Goal: Task Accomplishment & Management: Use online tool/utility

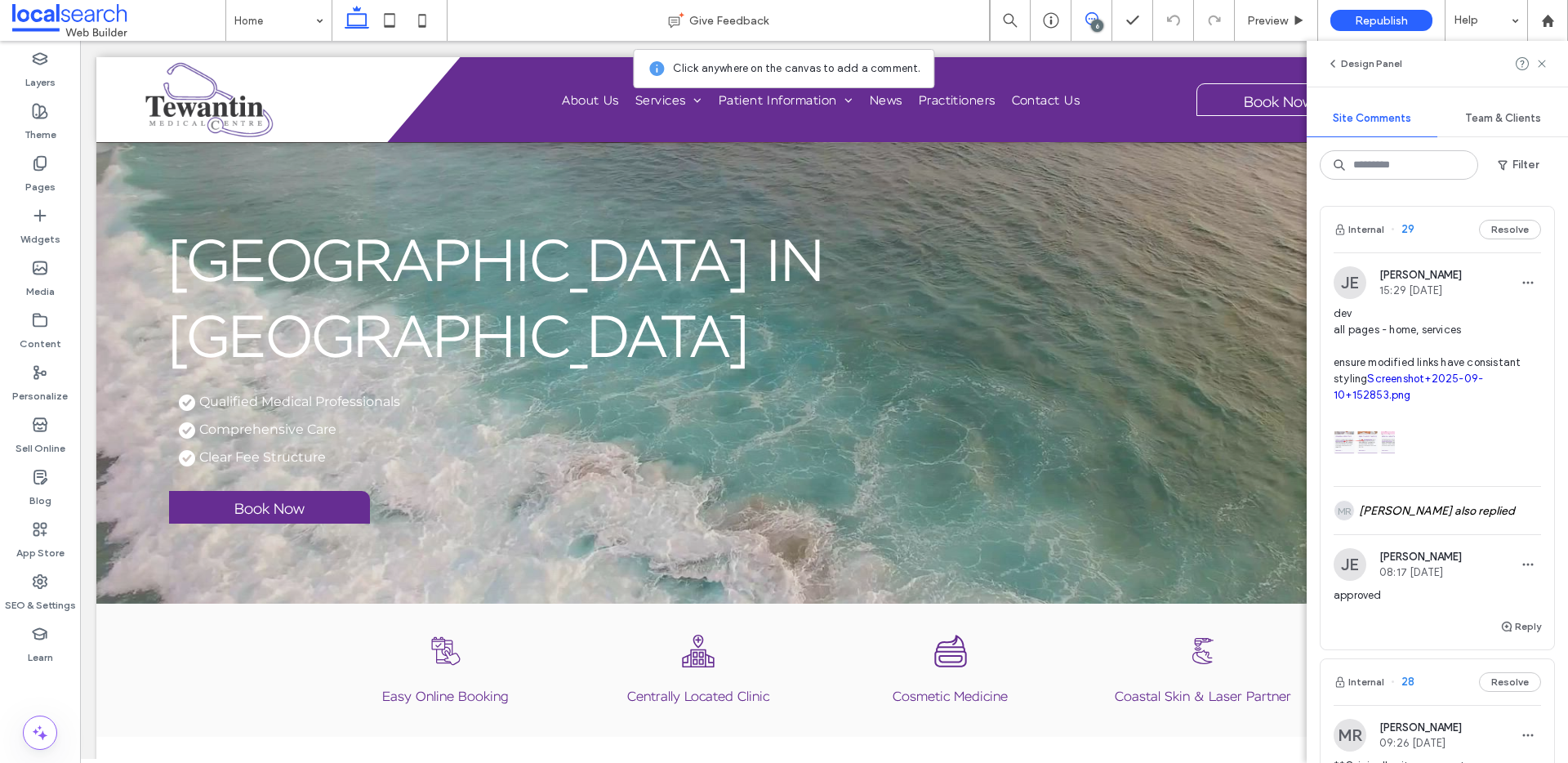
click at [1419, 439] on div at bounding box center [1437, 438] width 208 height 70
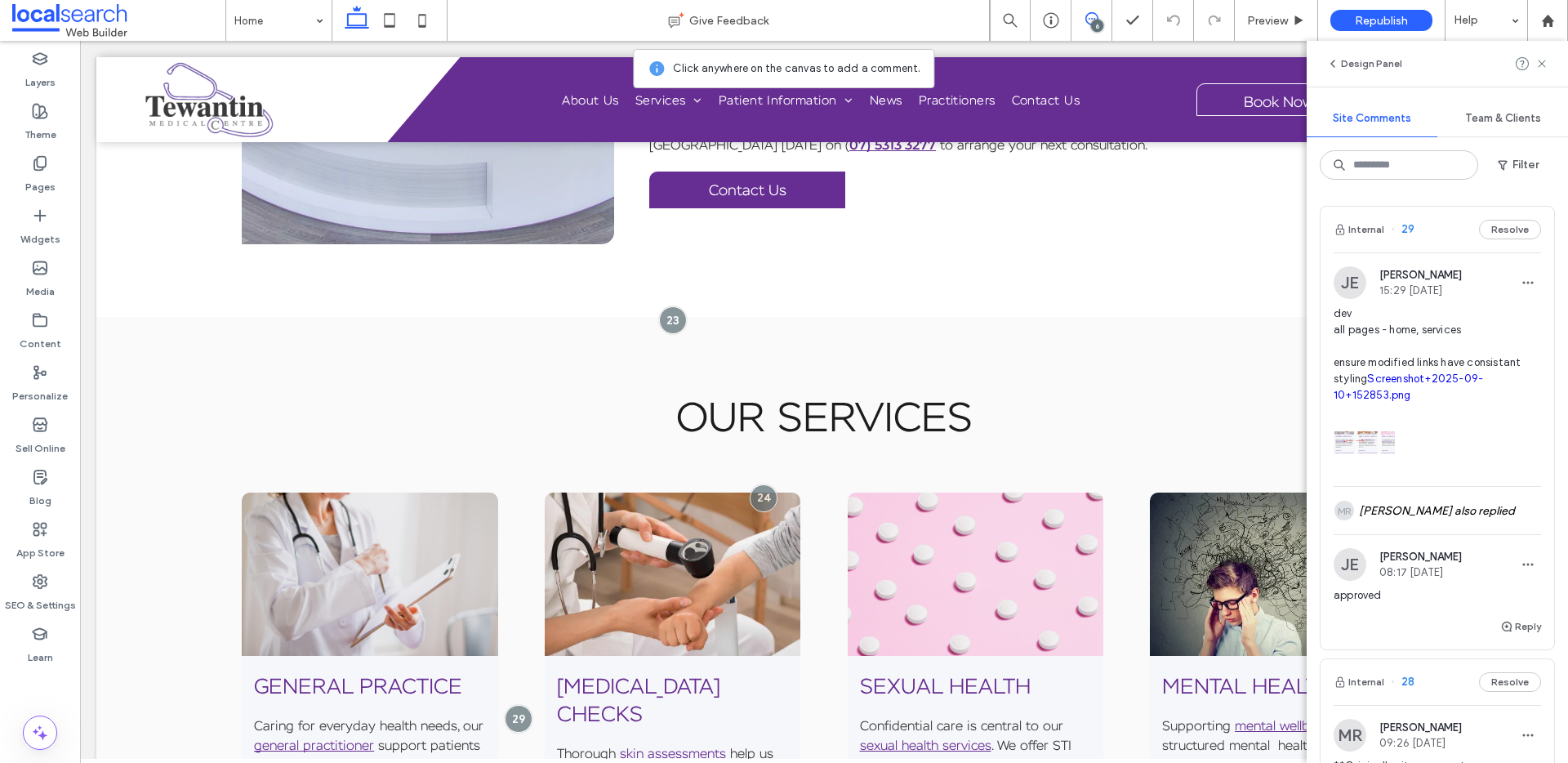
scroll to position [1269, 0]
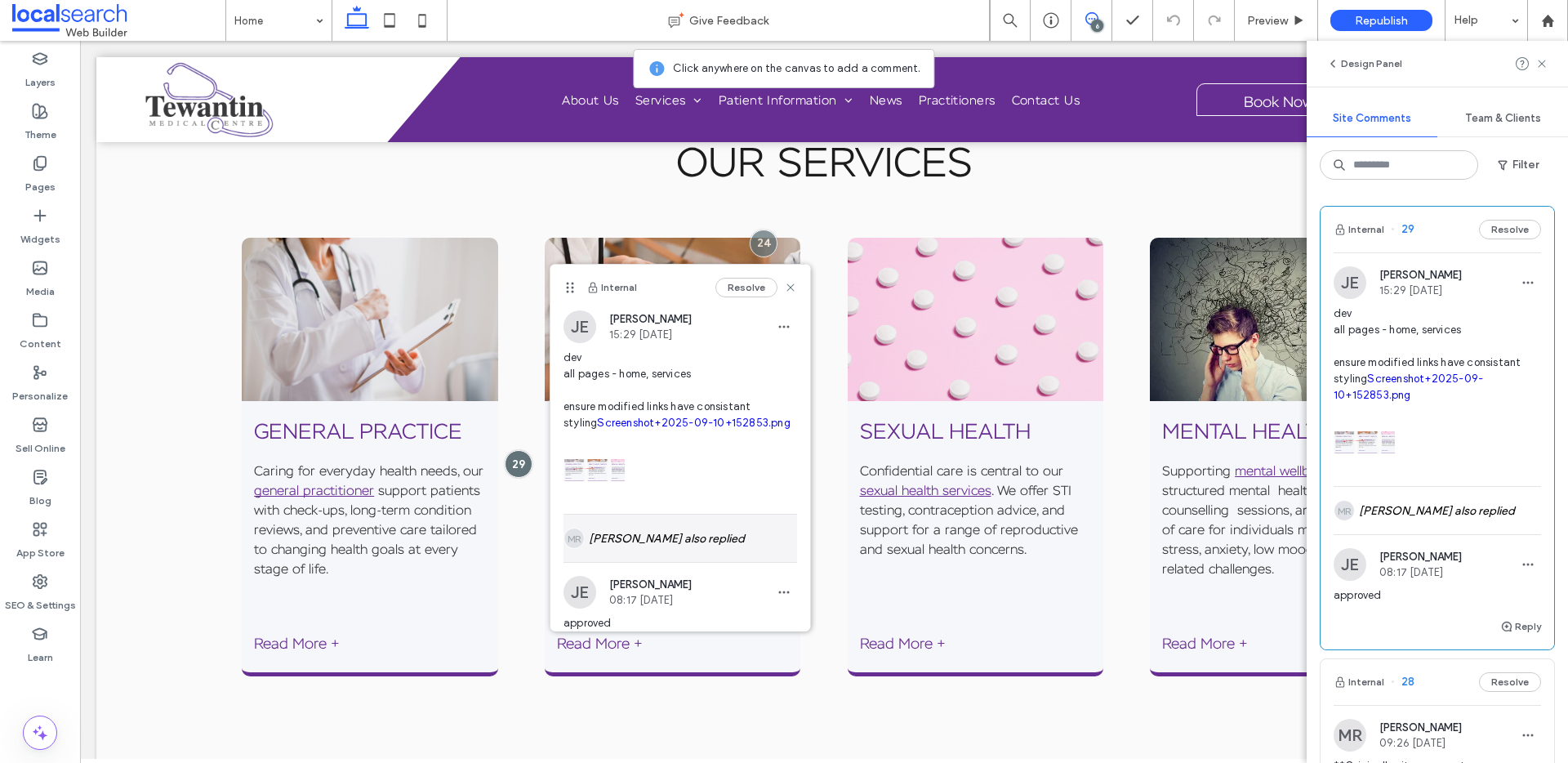
click at [638, 547] on div "MR Matthew Ranford also replied" at bounding box center [680, 538] width 234 height 47
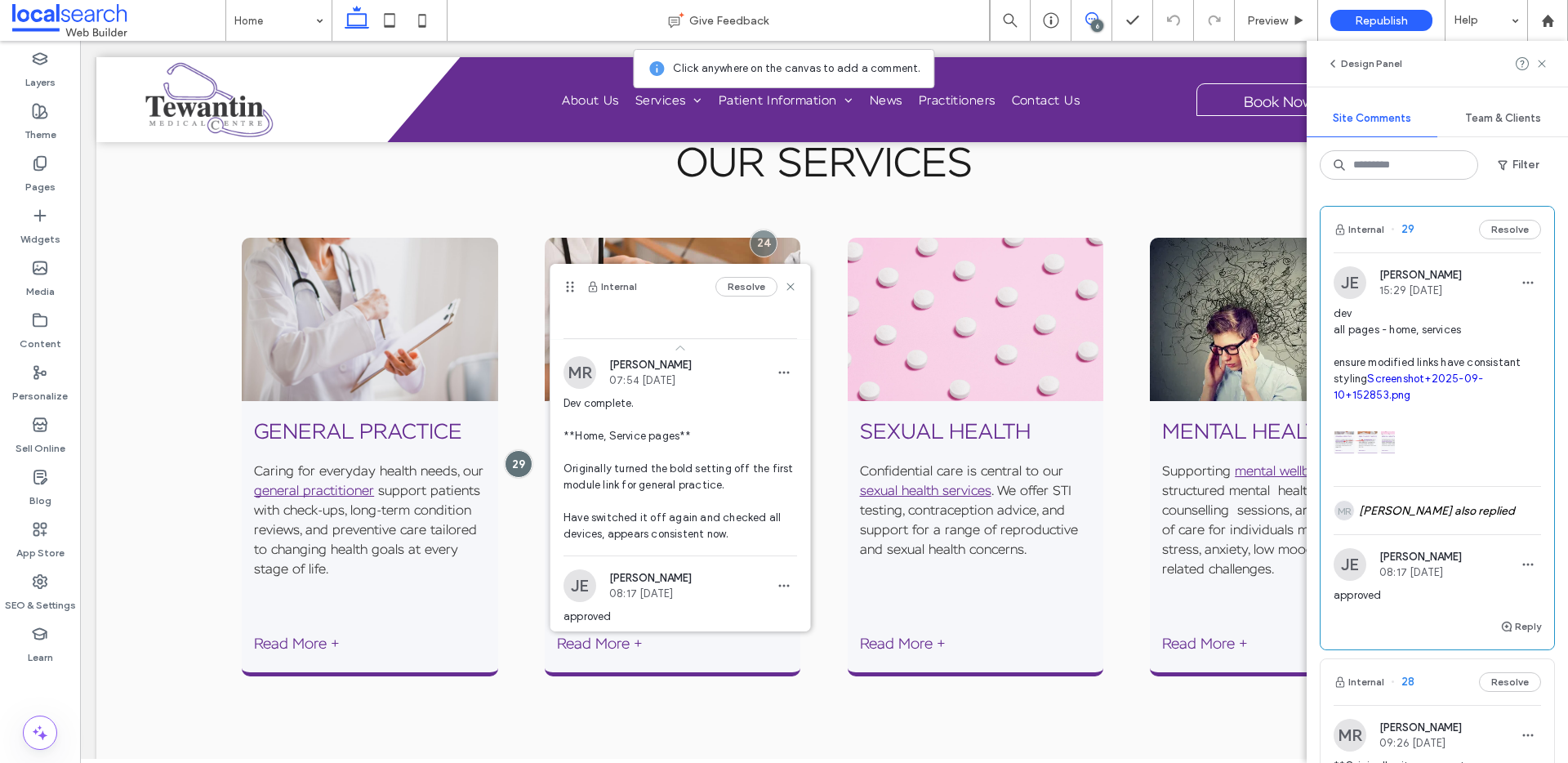
scroll to position [74, 0]
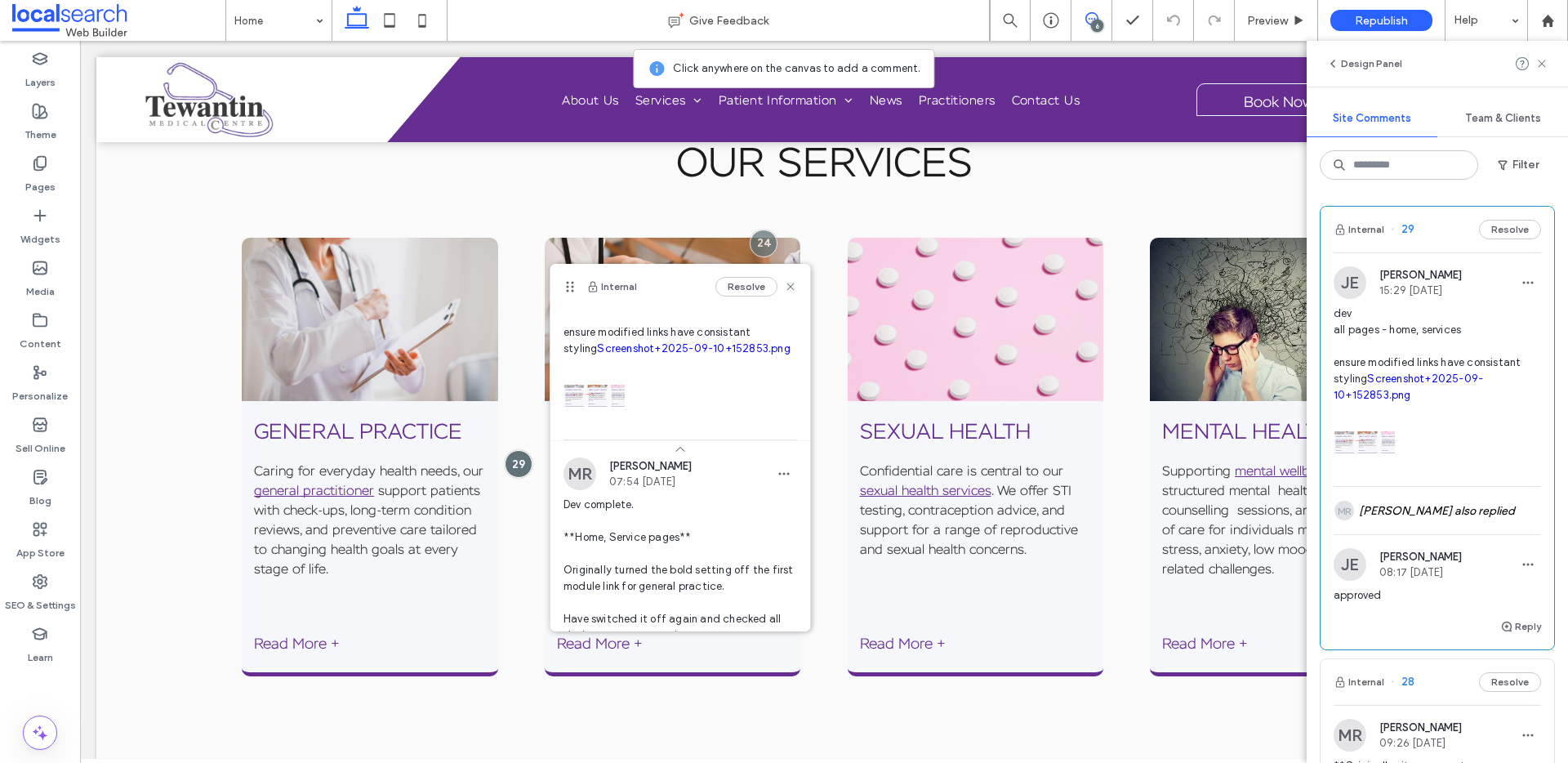
click at [629, 351] on link "Screenshot+2025-09-10+152853.png" at bounding box center [694, 348] width 193 height 12
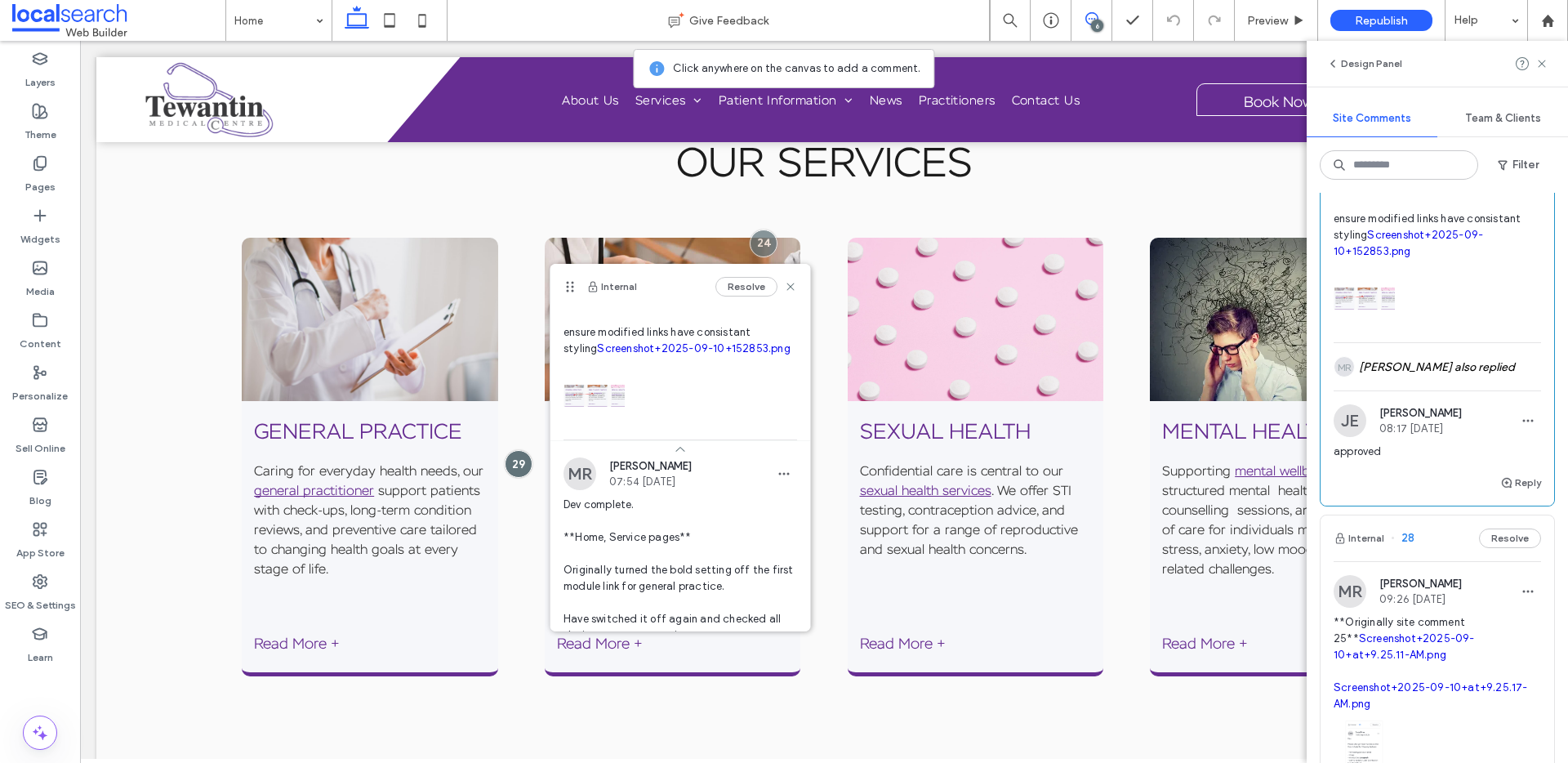
scroll to position [425, 0]
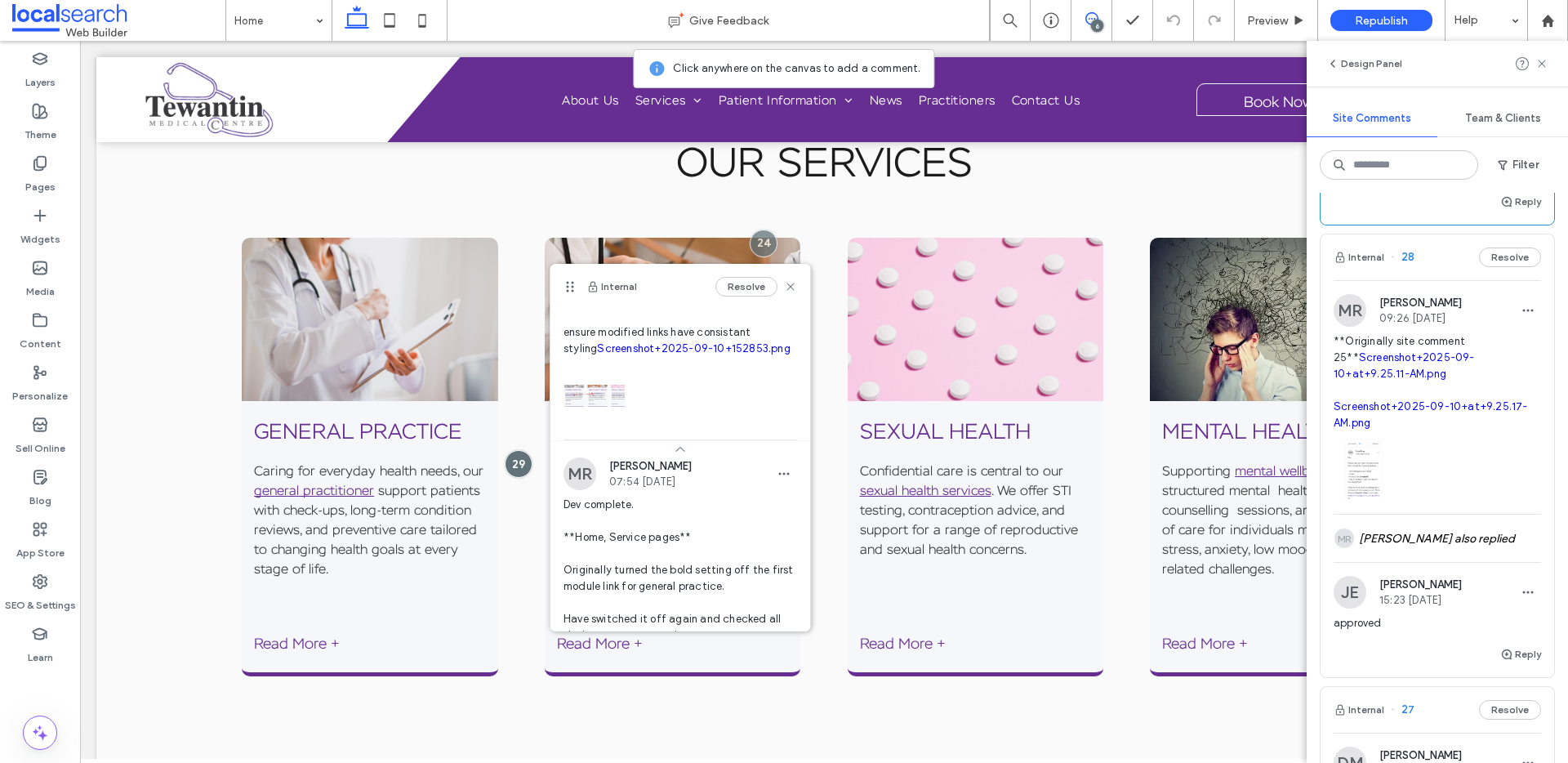
click at [1377, 463] on img at bounding box center [1364, 470] width 61 height 61
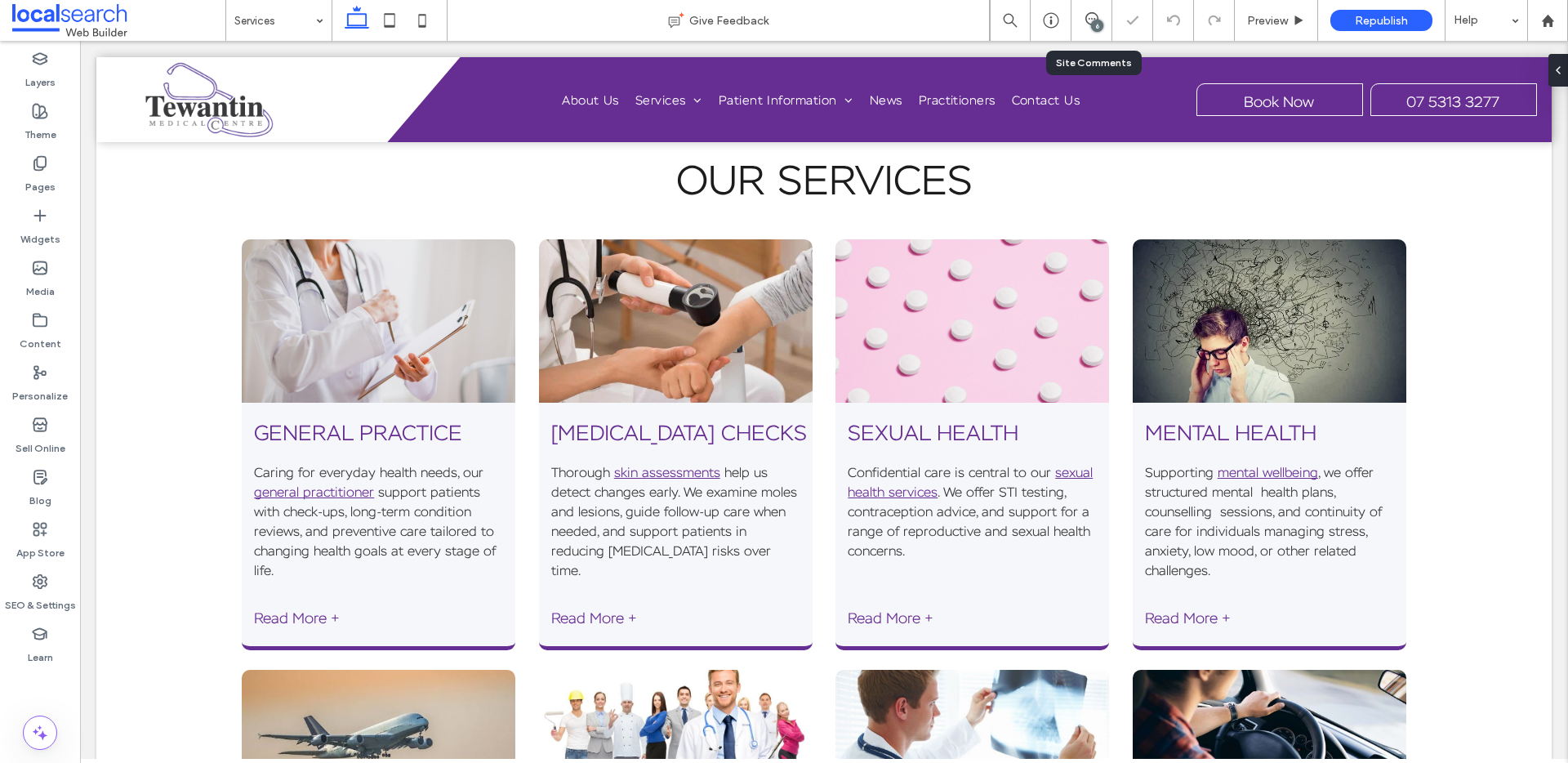
click at [1087, 9] on div "6" at bounding box center [1091, 20] width 41 height 41
click at [1080, 15] on span at bounding box center [1091, 18] width 40 height 13
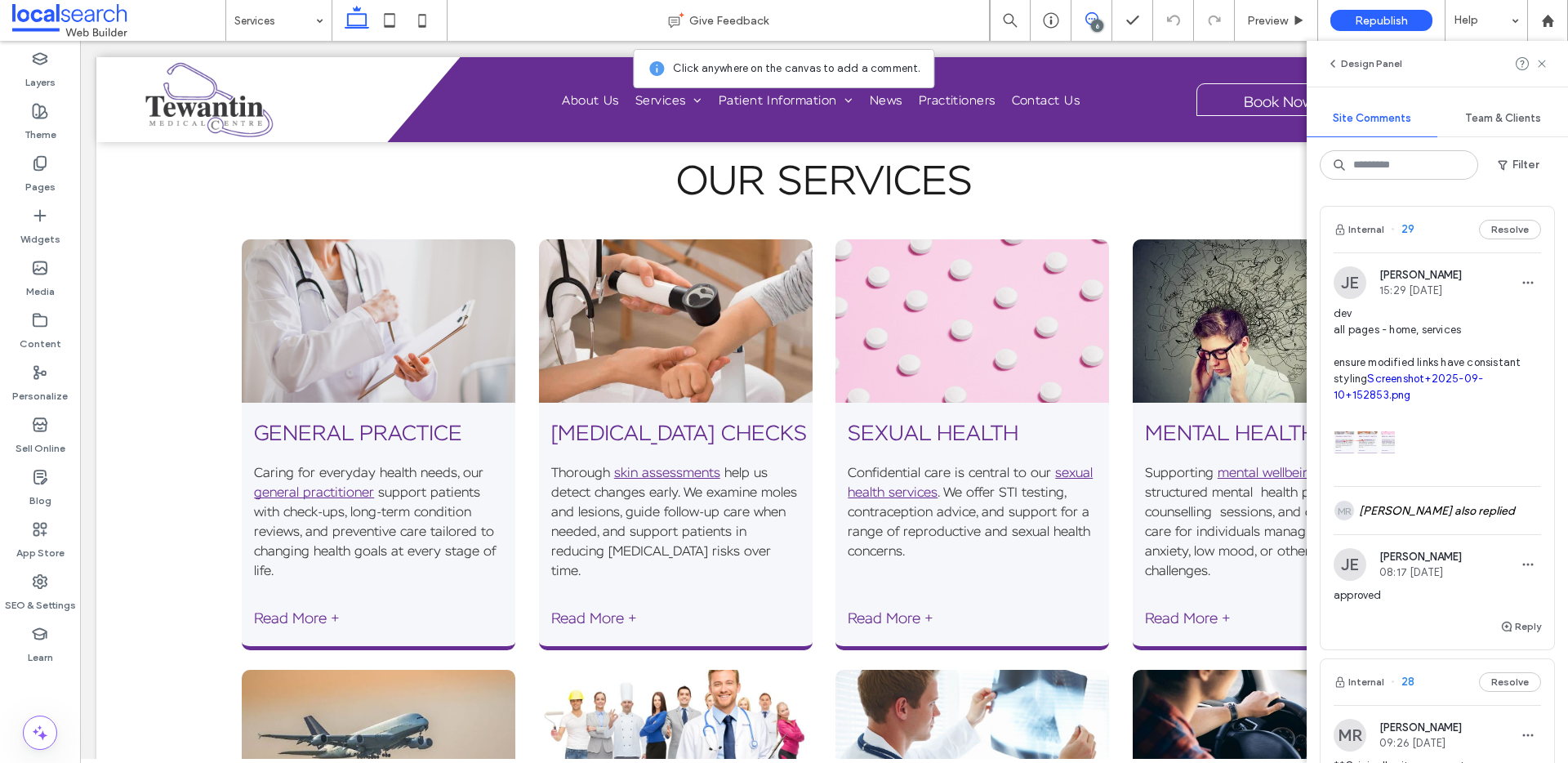
click at [1386, 380] on link "Screenshot+2025-09-10+152853.png" at bounding box center [1408, 386] width 149 height 28
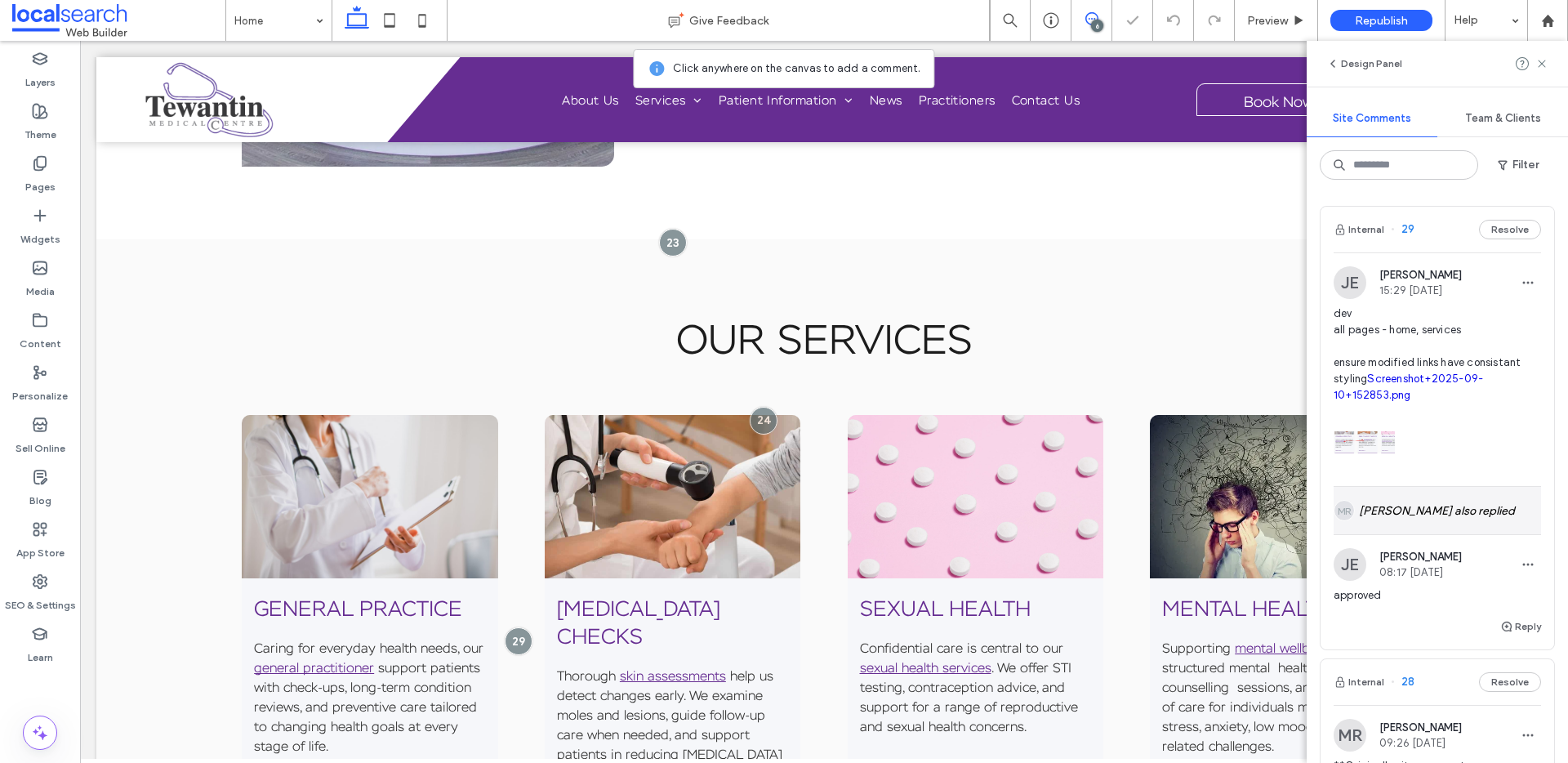
scroll to position [1269, 0]
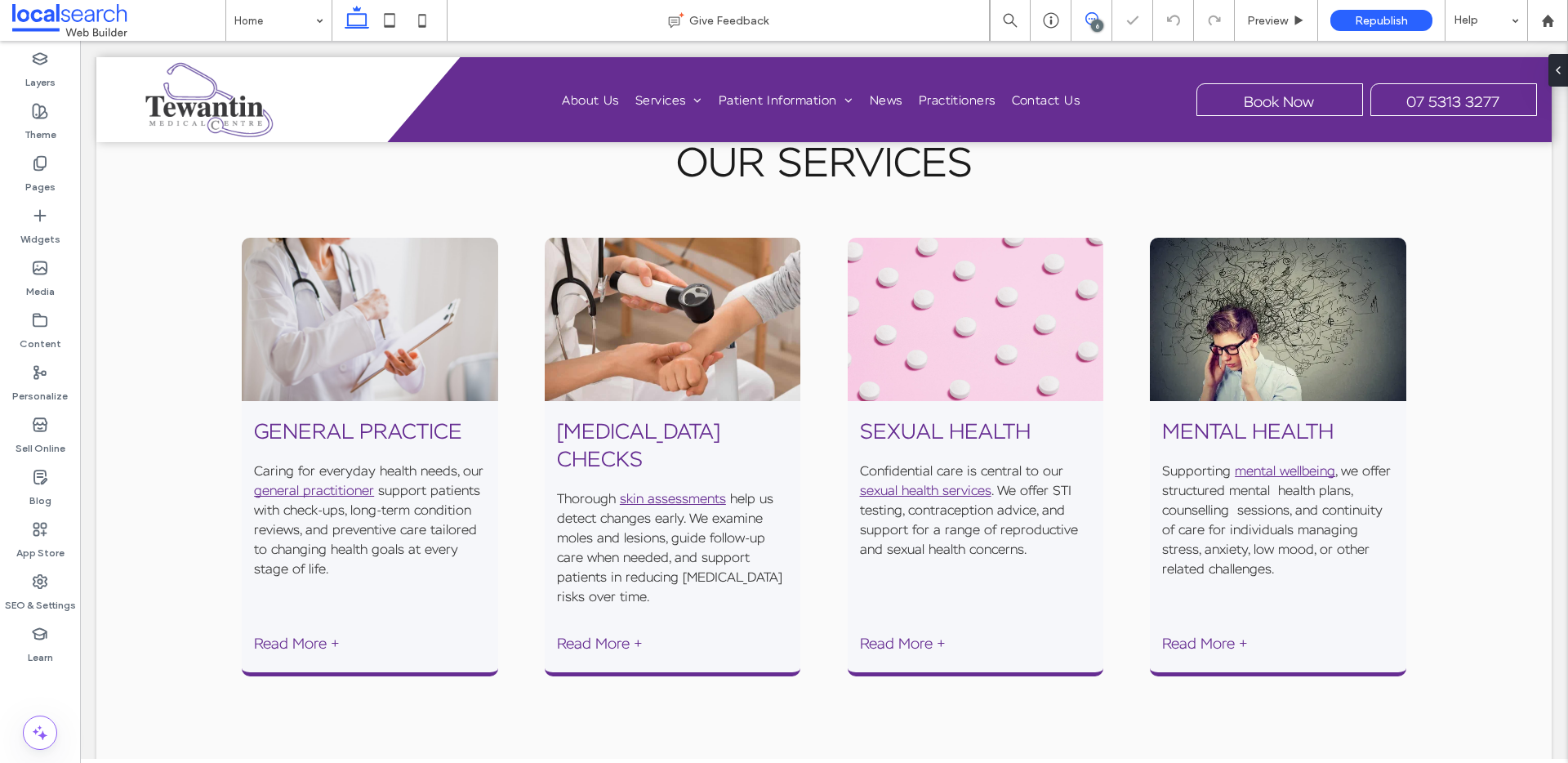
click at [1092, 12] on use at bounding box center [1091, 18] width 13 height 13
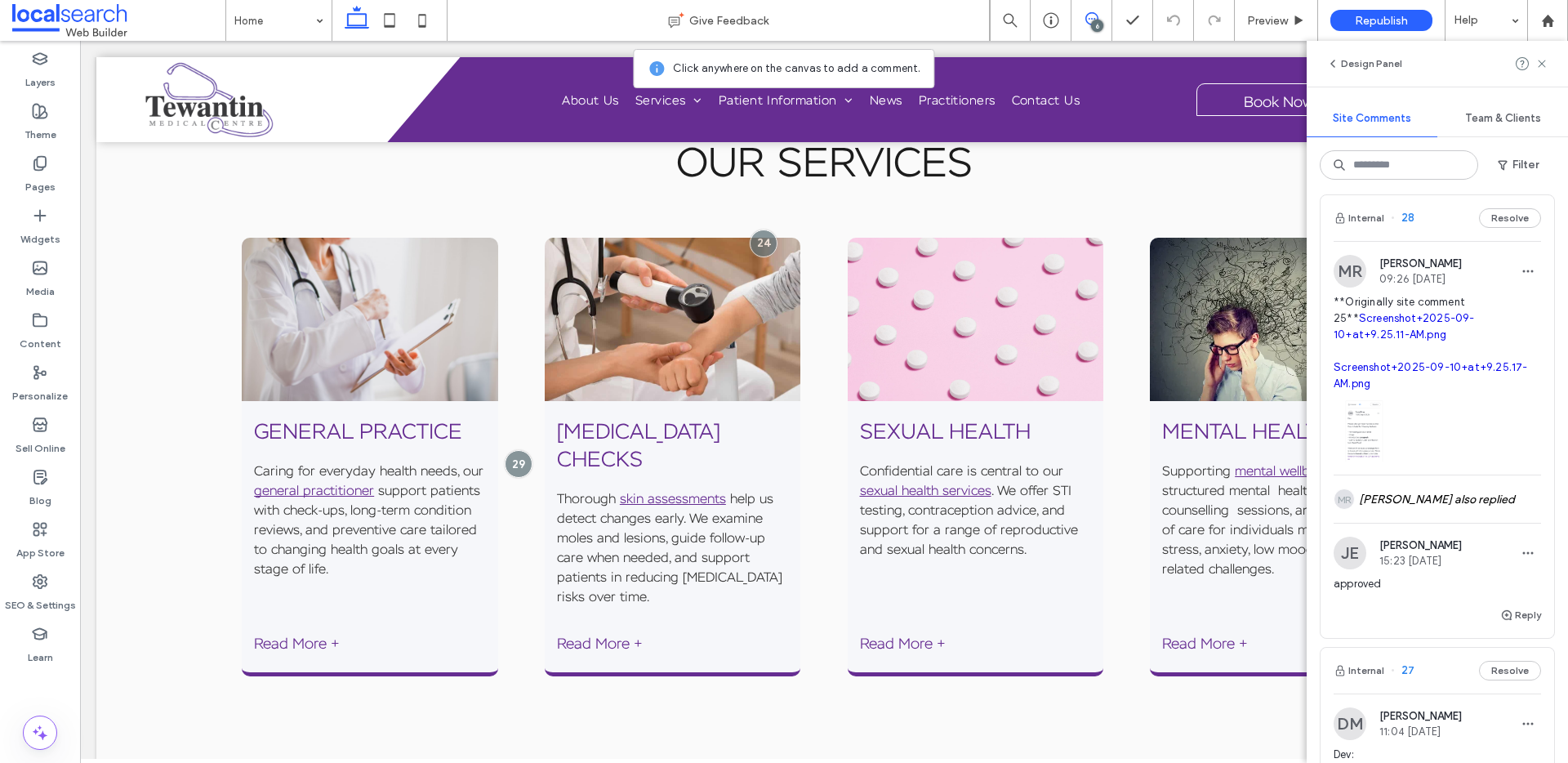
scroll to position [466, 0]
click at [1365, 427] on img at bounding box center [1364, 428] width 61 height 61
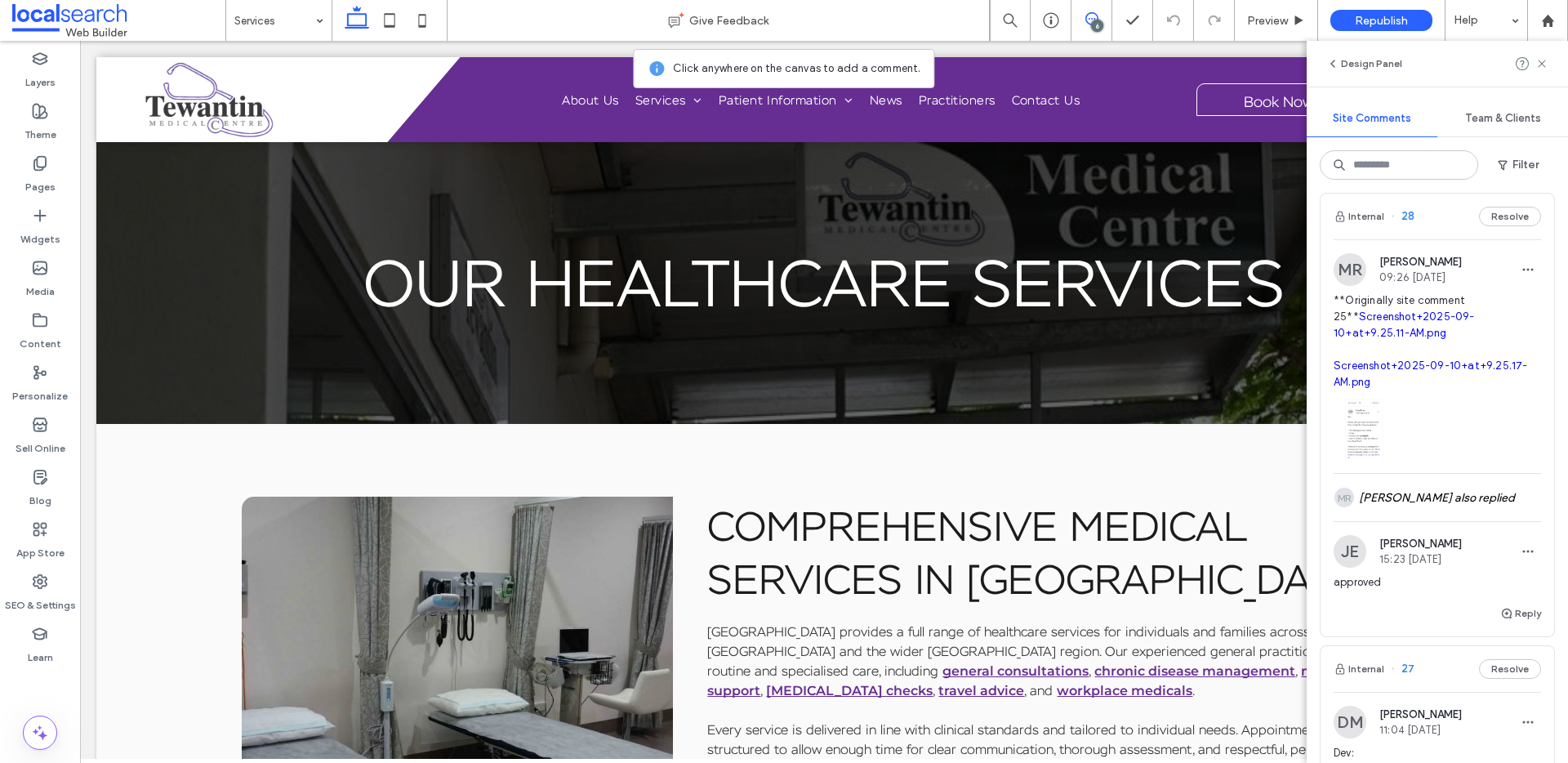
scroll to position [0, 0]
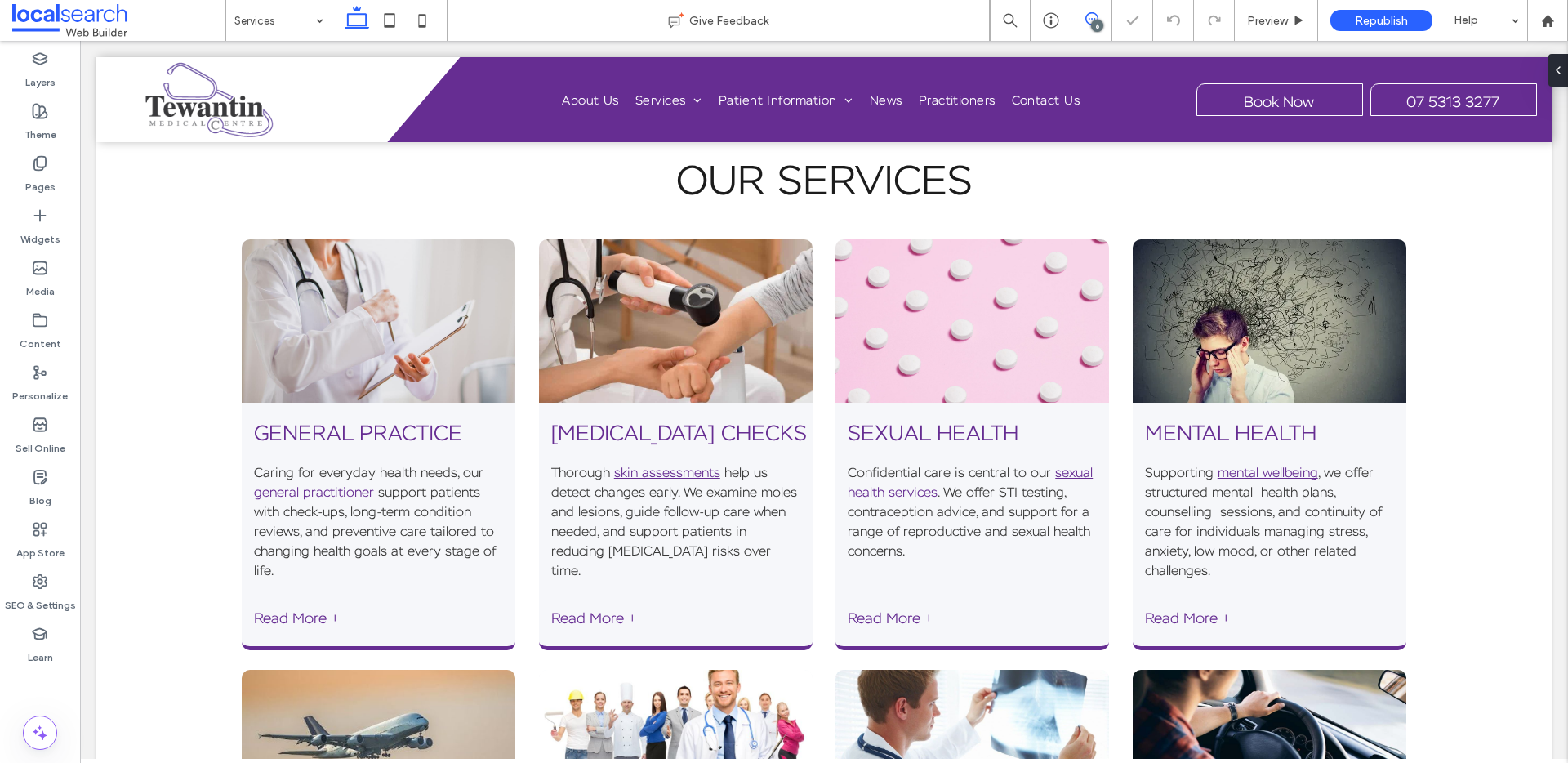
click at [1101, 16] on span at bounding box center [1091, 18] width 40 height 13
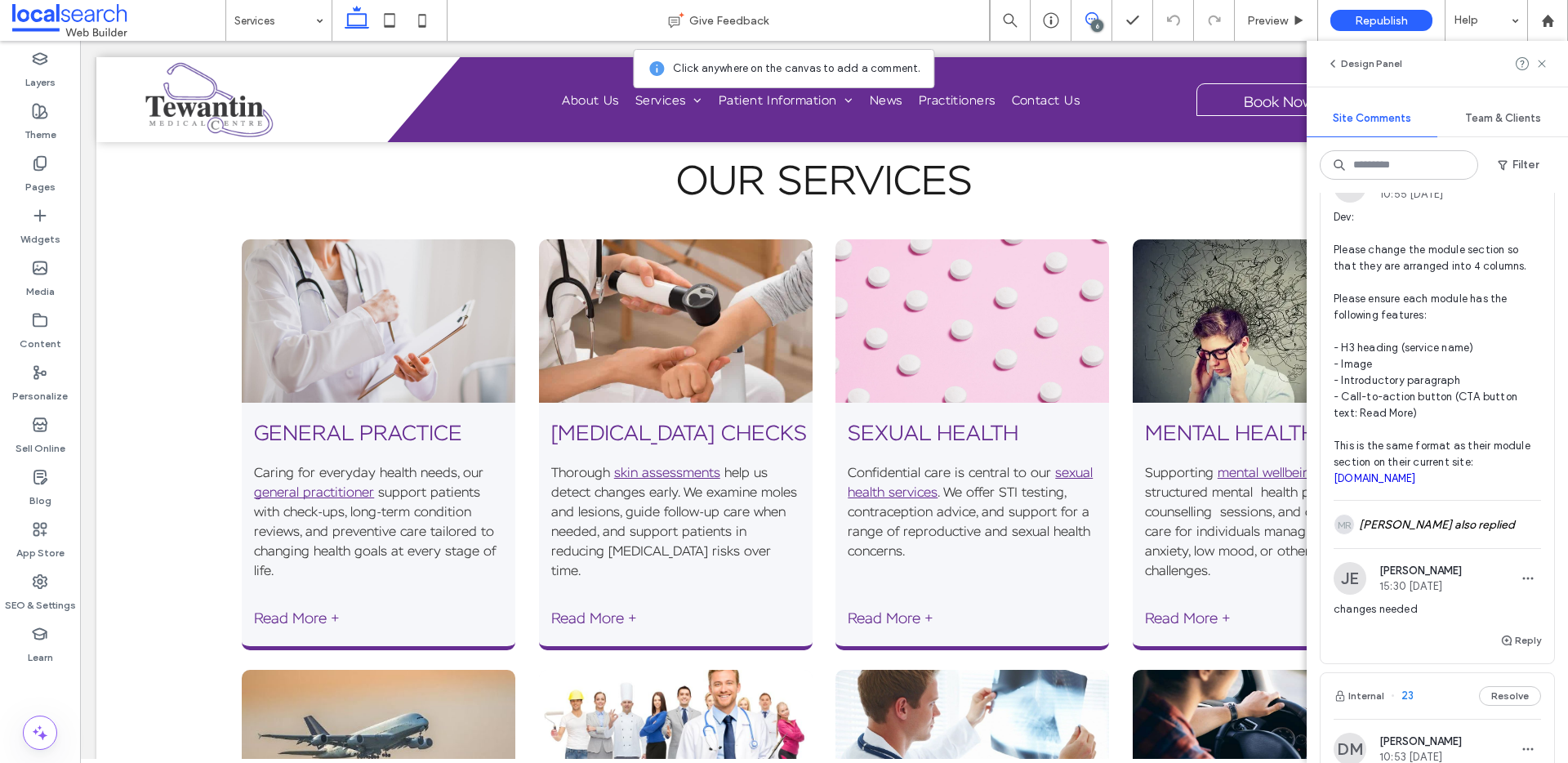
scroll to position [1767, 0]
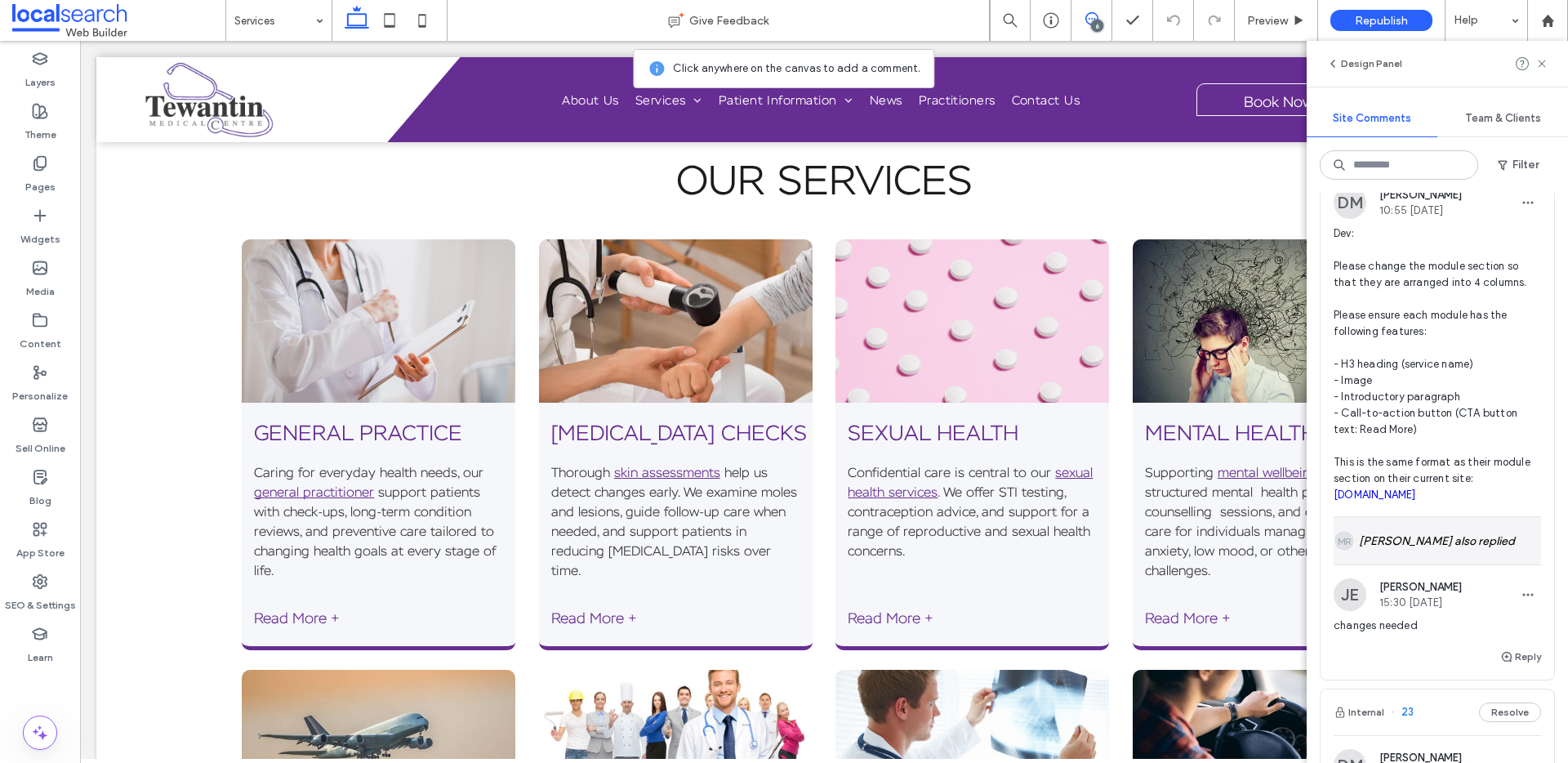
click at [1442, 560] on div "MR Matthew Ranford also replied" at bounding box center [1437, 541] width 208 height 47
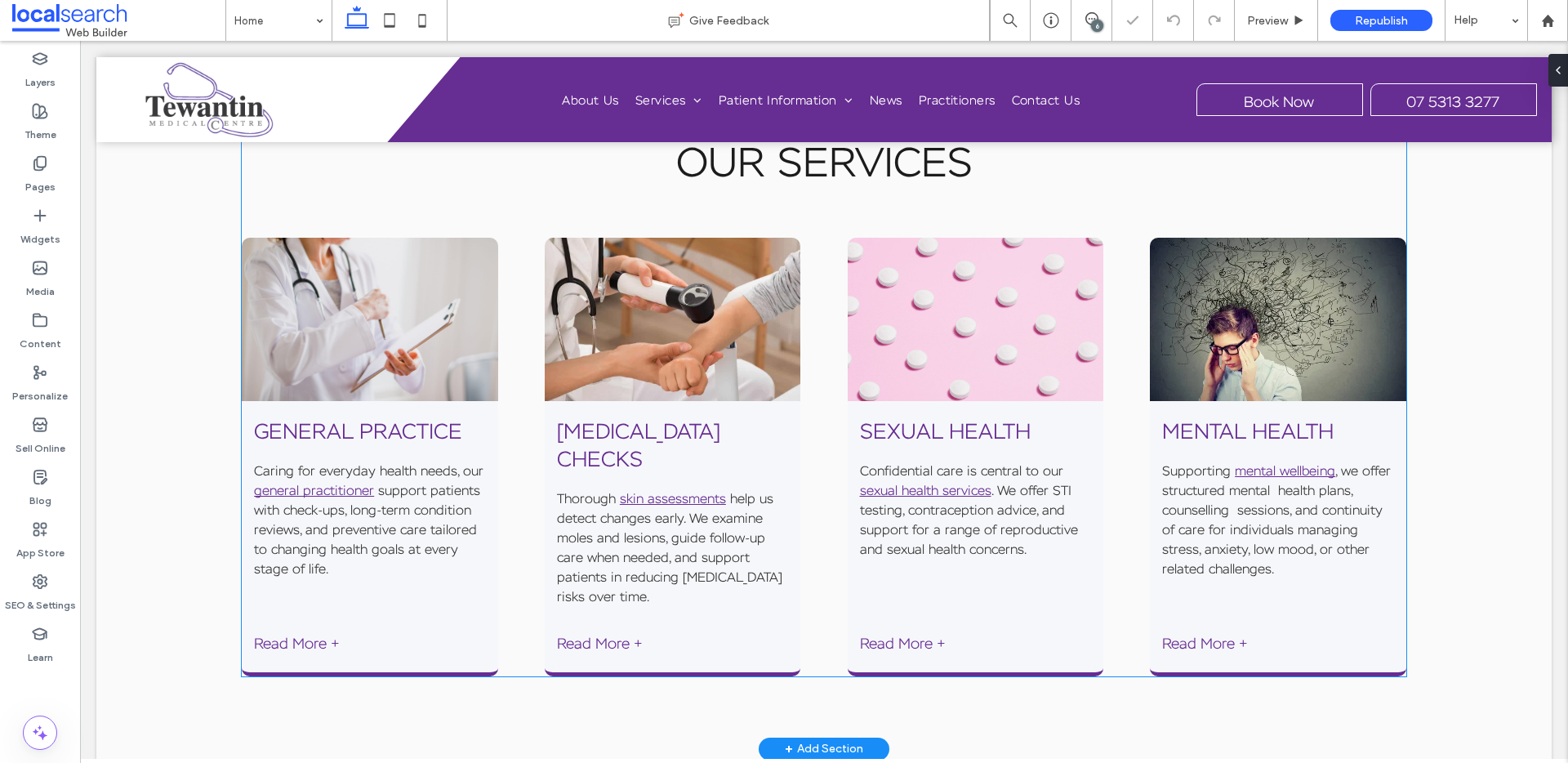
scroll to position [1273, 0]
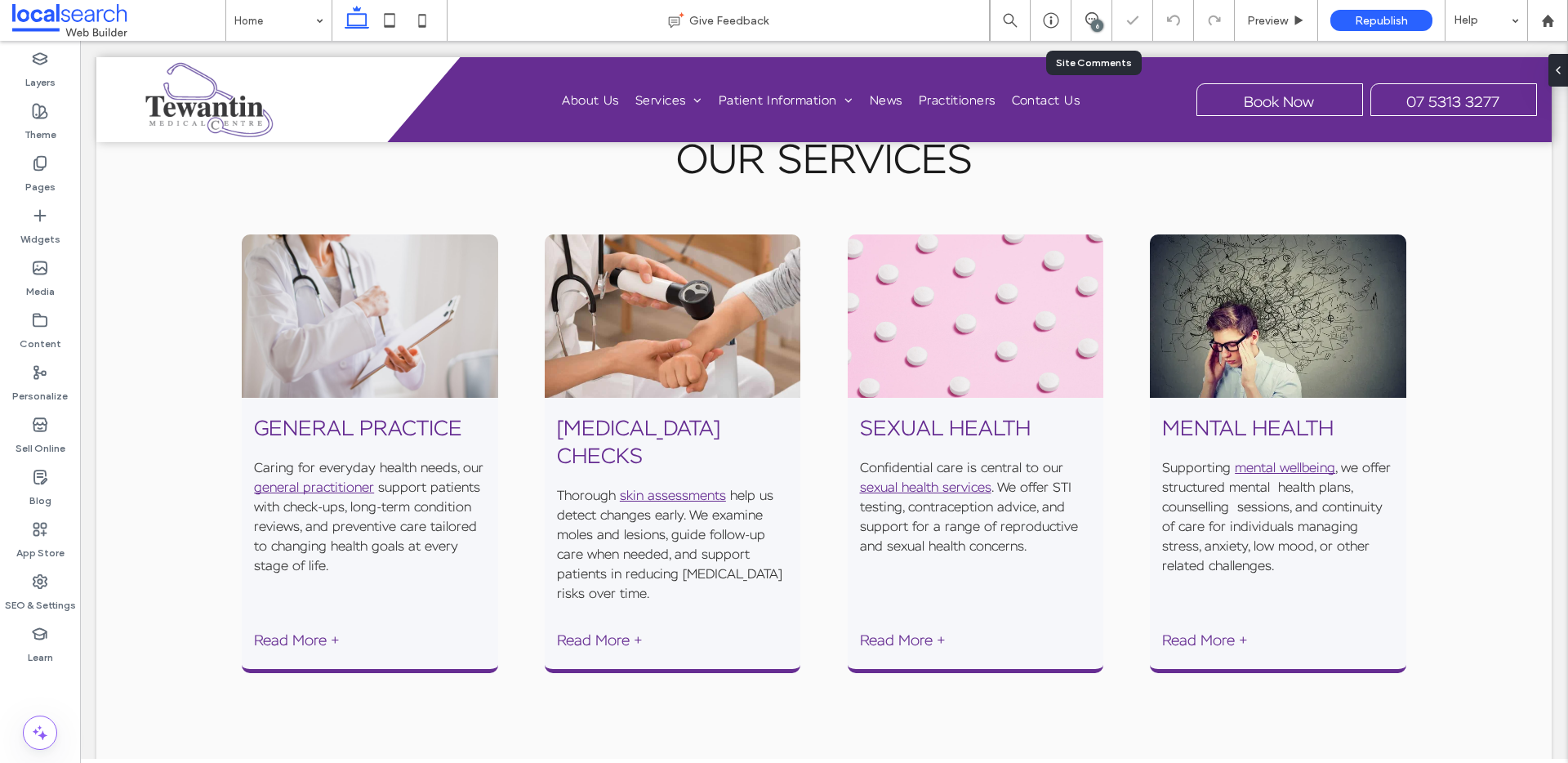
click at [1097, 25] on div "6" at bounding box center [1097, 26] width 12 height 12
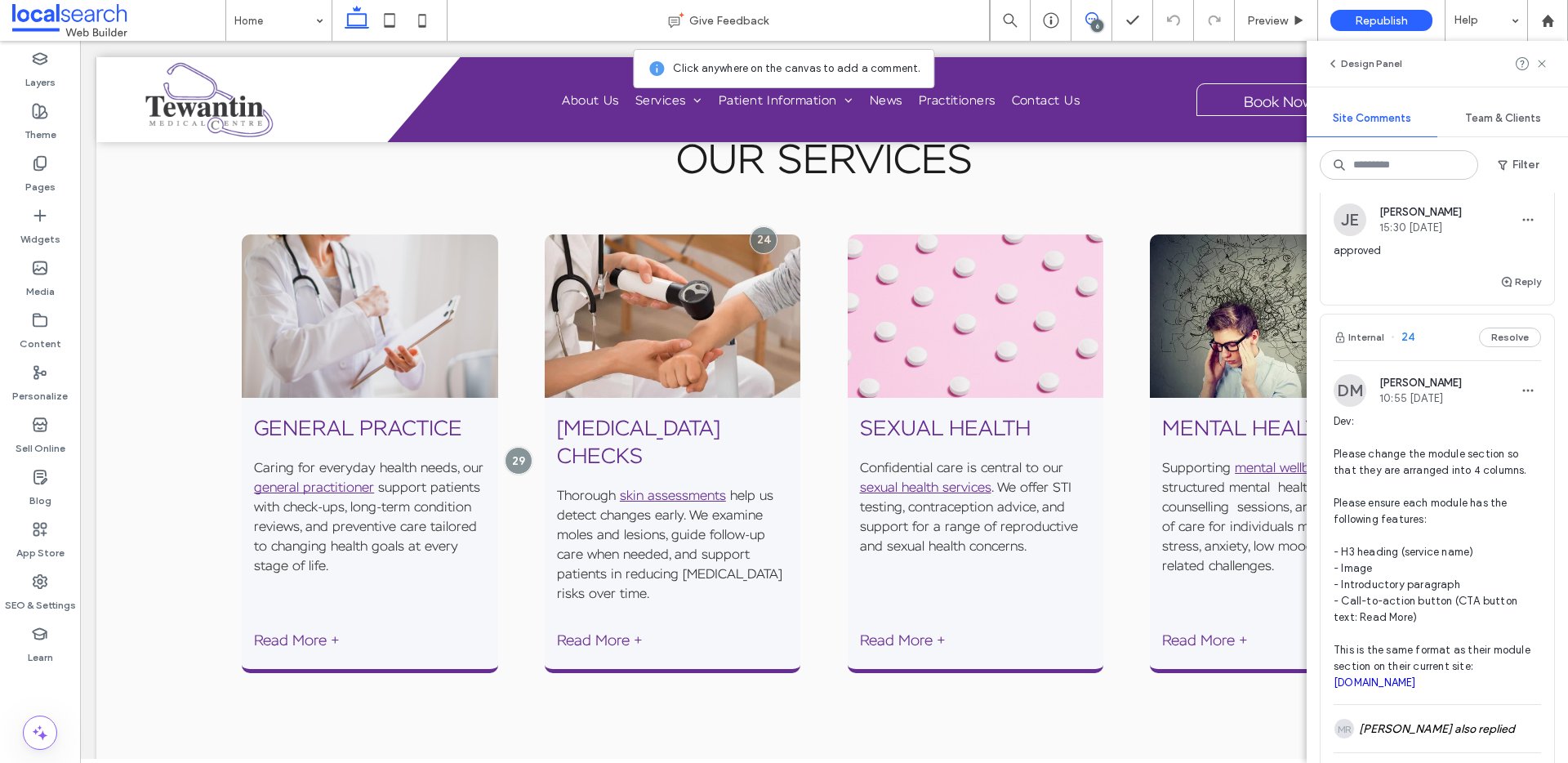
scroll to position [0, 0]
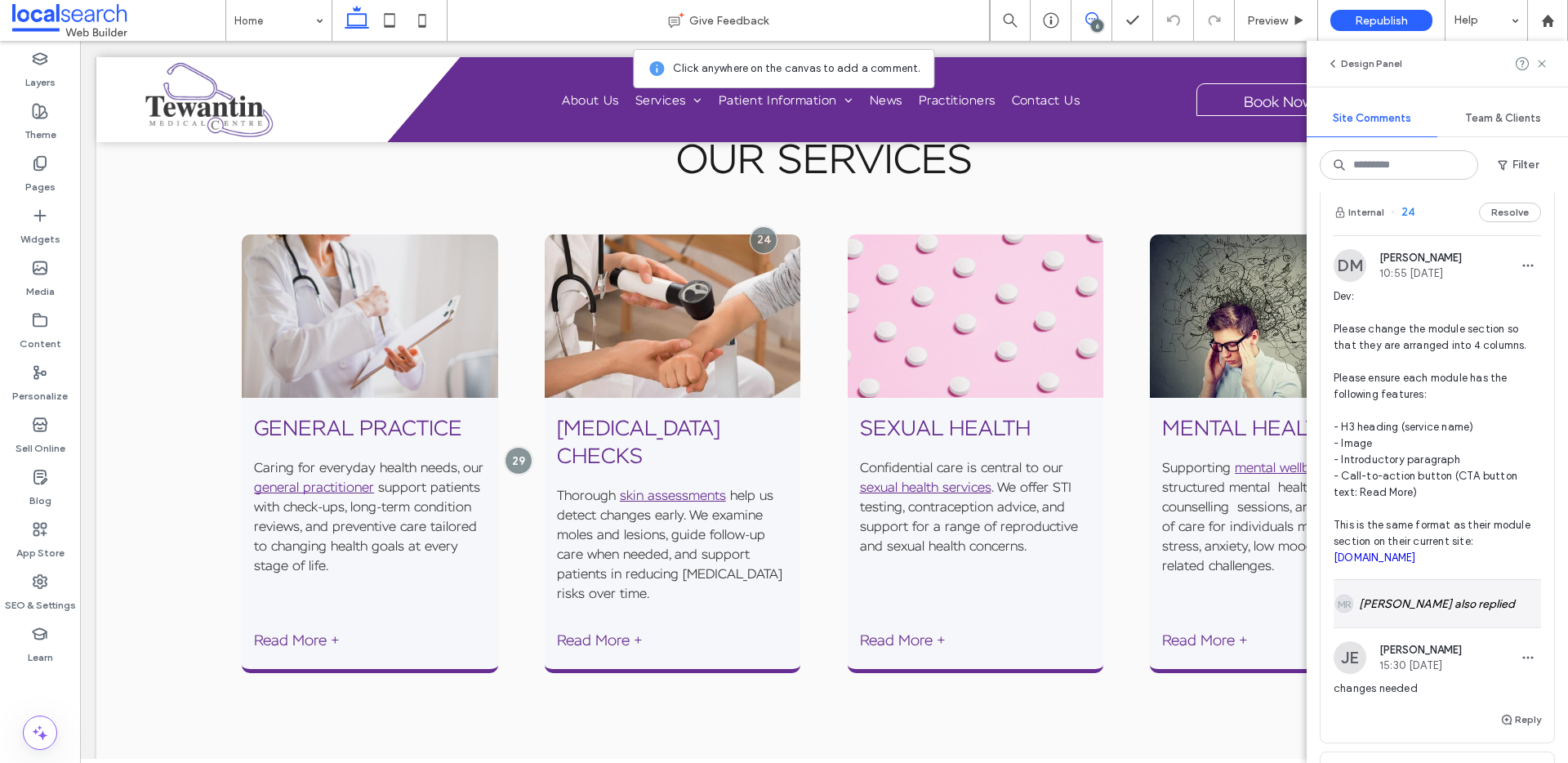
click at [1378, 628] on div "MR Matthew Ranford also replied" at bounding box center [1437, 604] width 208 height 47
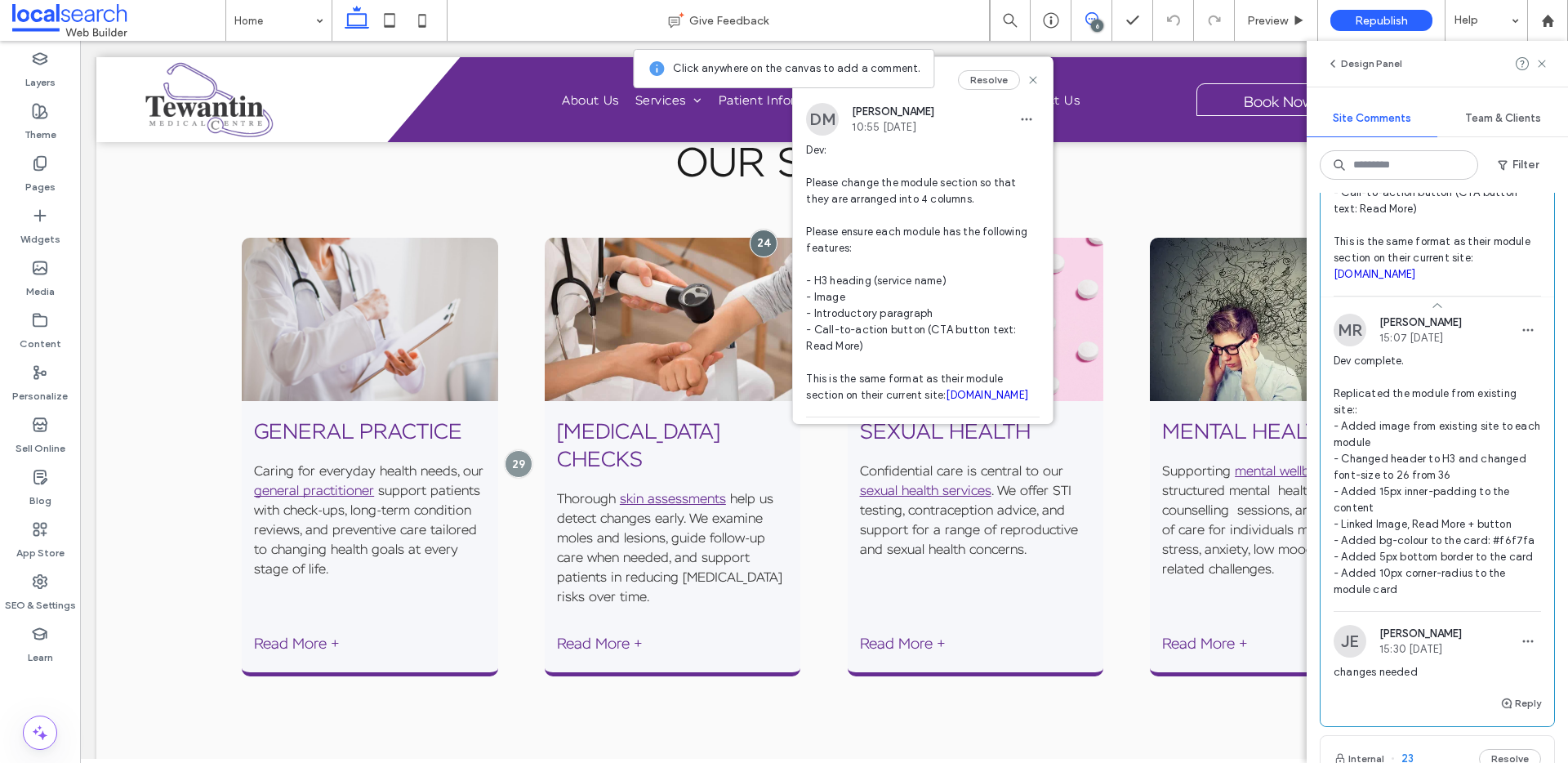
click at [1416, 280] on link "tewantinmedicalcentre.com.au" at bounding box center [1375, 274] width 83 height 12
click at [1256, 23] on span "Preview" at bounding box center [1267, 21] width 41 height 14
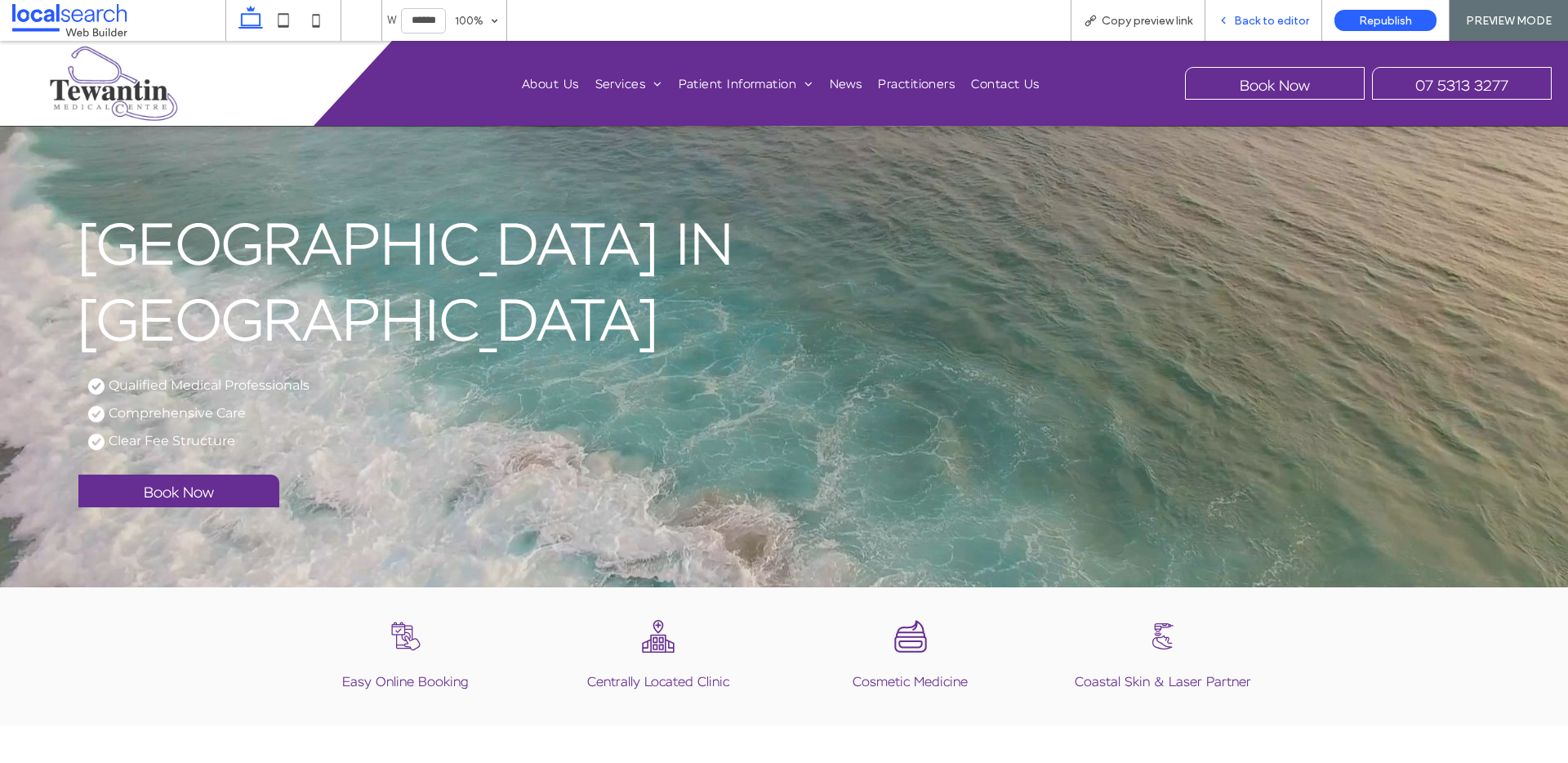
click at [1290, 27] on span "Back to editor" at bounding box center [1271, 21] width 75 height 14
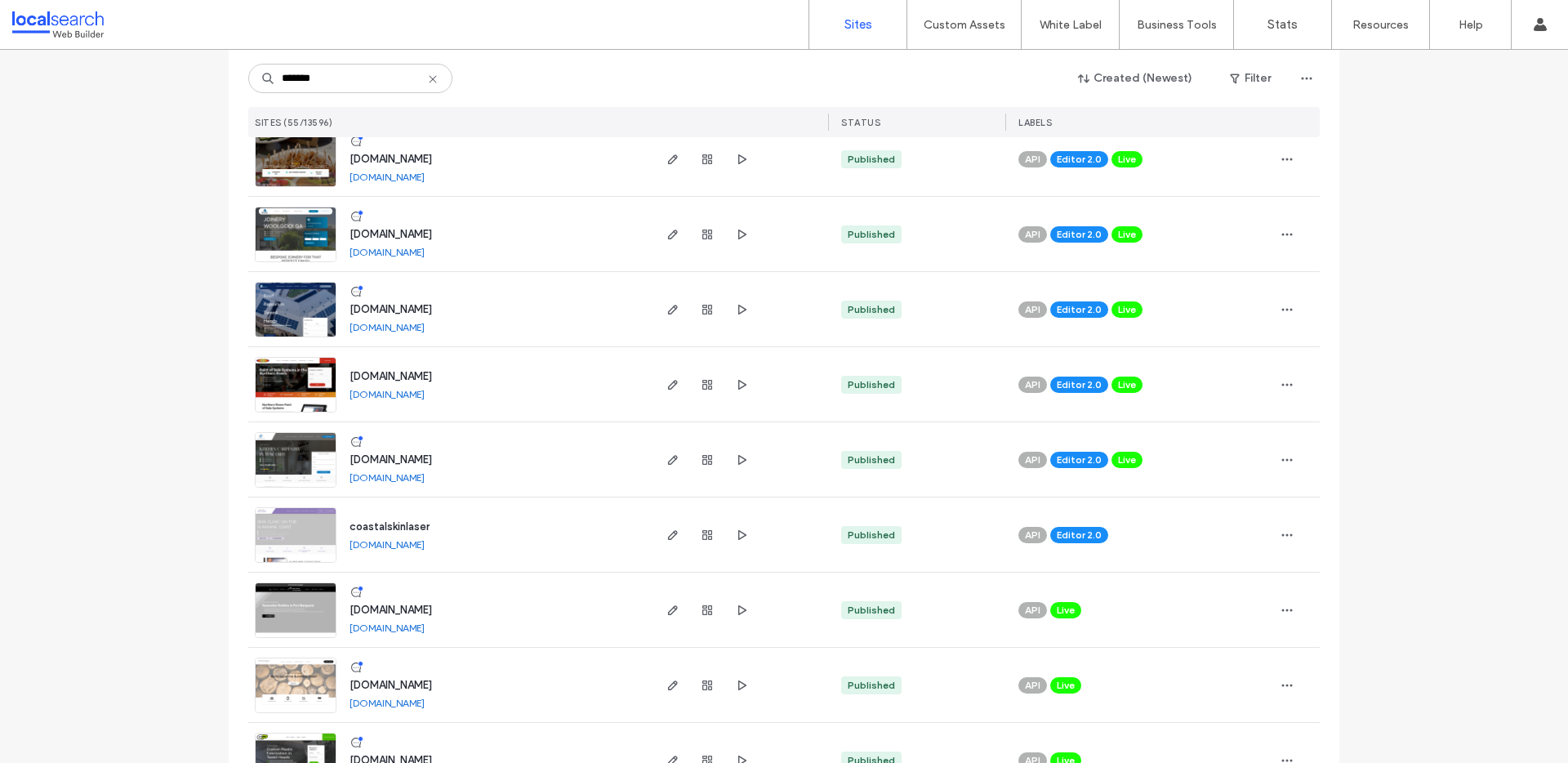
scroll to position [278, 0]
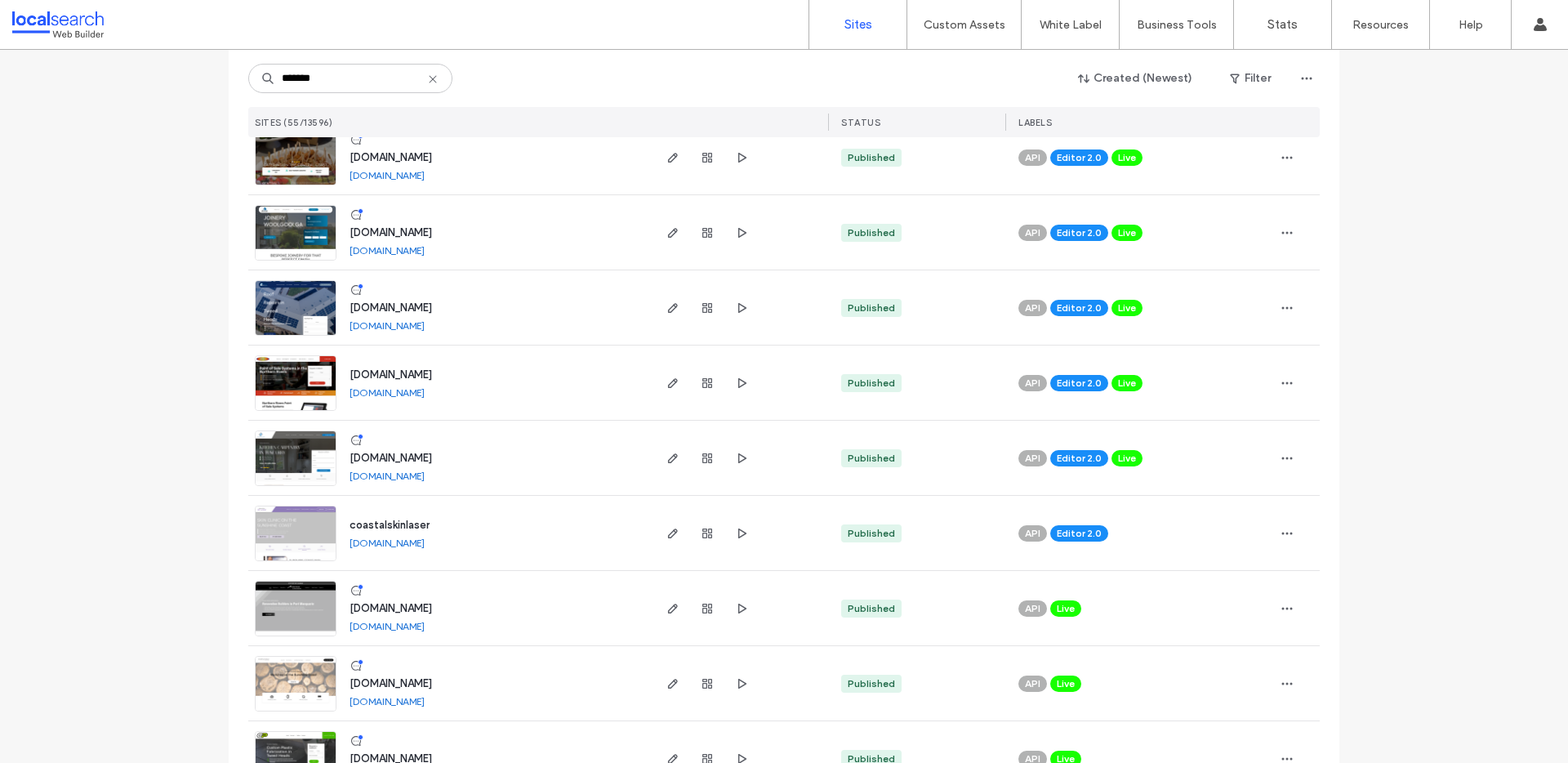
type input "*******"
click at [300, 535] on img at bounding box center [296, 561] width 80 height 111
